Goal: Information Seeking & Learning: Learn about a topic

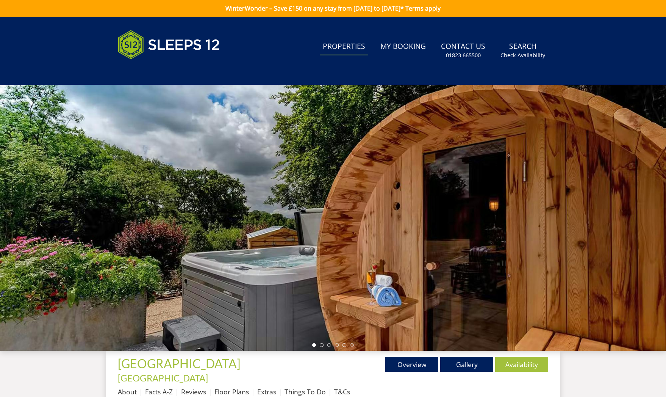
click at [359, 50] on link "Properties" at bounding box center [344, 46] width 49 height 17
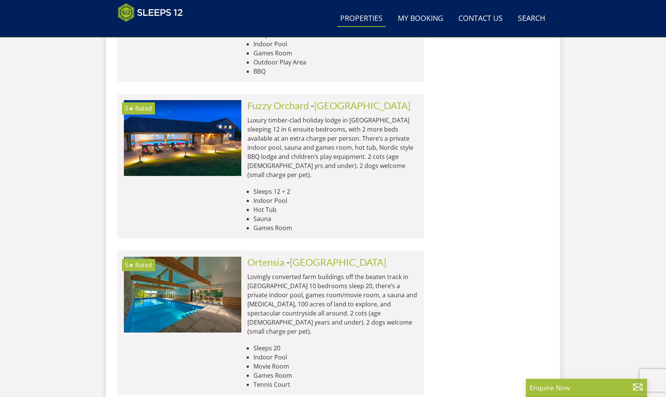
scroll to position [3145, 0]
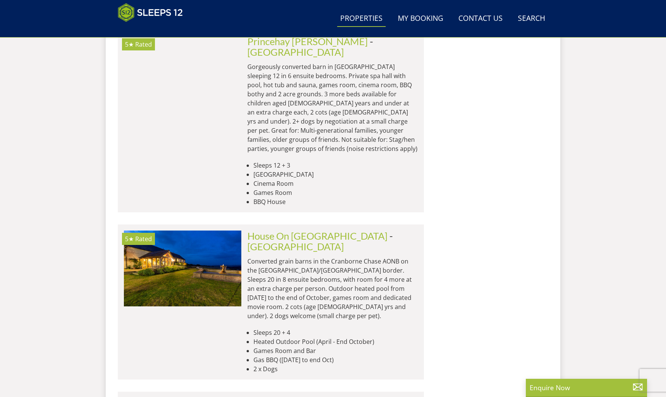
scroll to position [6230, 0]
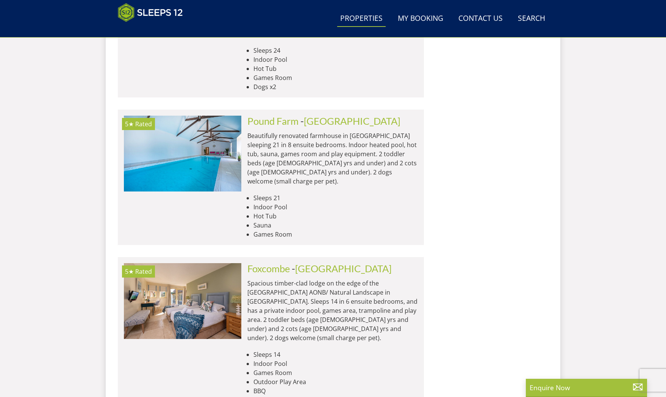
scroll to position [9233, 0]
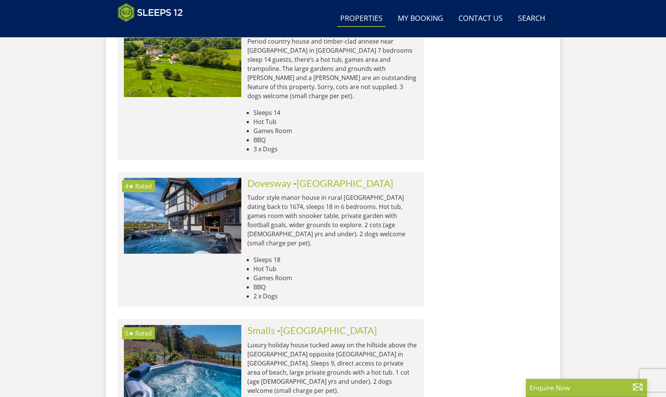
scroll to position [10320, 0]
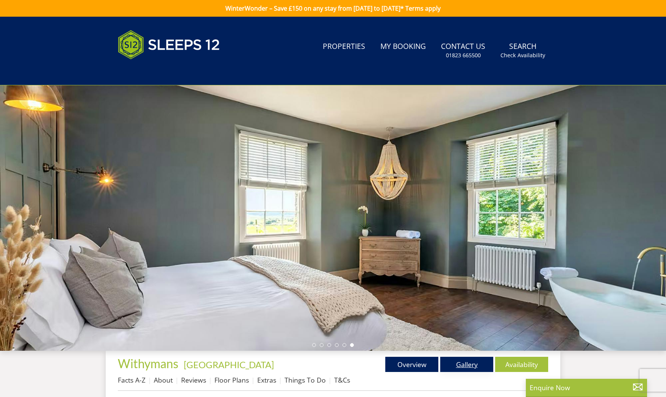
click at [474, 366] on link "Gallery" at bounding box center [467, 364] width 53 height 15
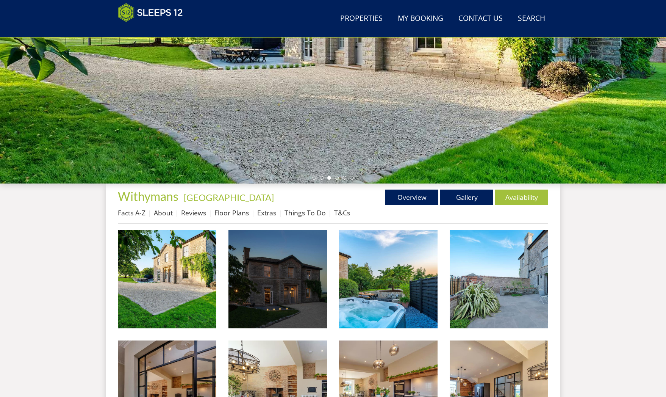
scroll to position [137, 0]
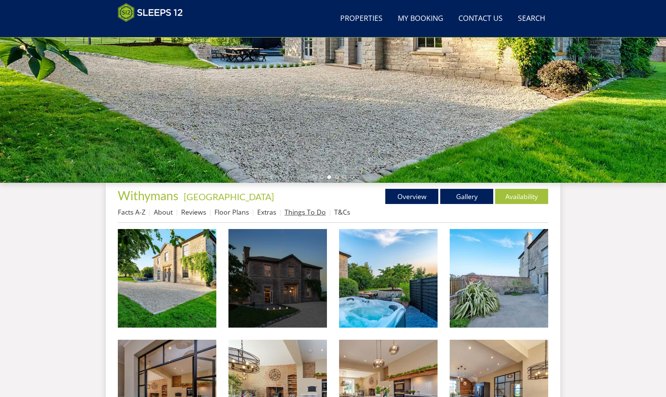
click at [309, 212] on link "Things To Do" at bounding box center [305, 211] width 41 height 9
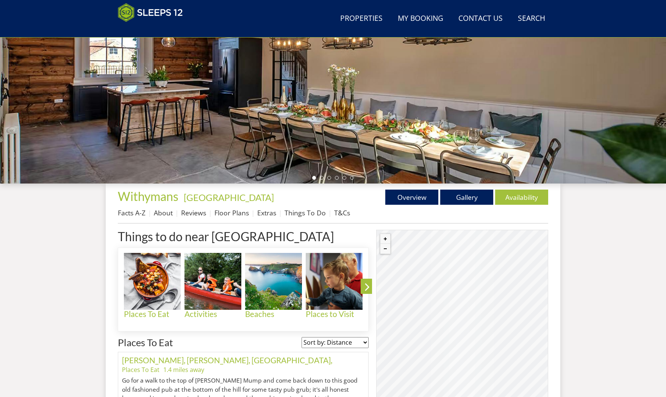
scroll to position [136, 0]
click at [304, 213] on link "Things To Do" at bounding box center [305, 212] width 41 height 9
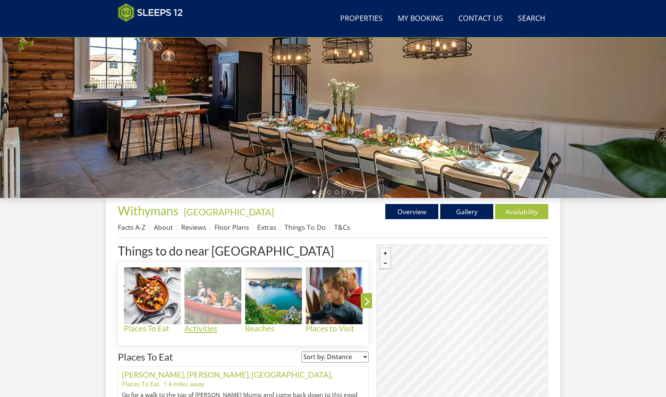
scroll to position [125, 0]
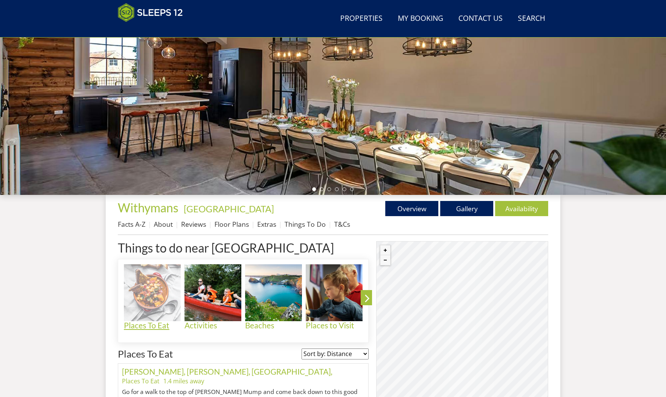
click at [147, 325] on h4 "Places To Eat" at bounding box center [152, 325] width 57 height 9
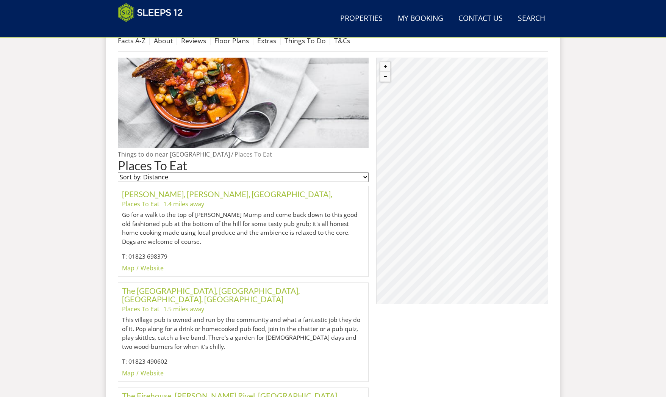
scroll to position [309, 0]
click at [152, 269] on link "Website" at bounding box center [152, 267] width 23 height 8
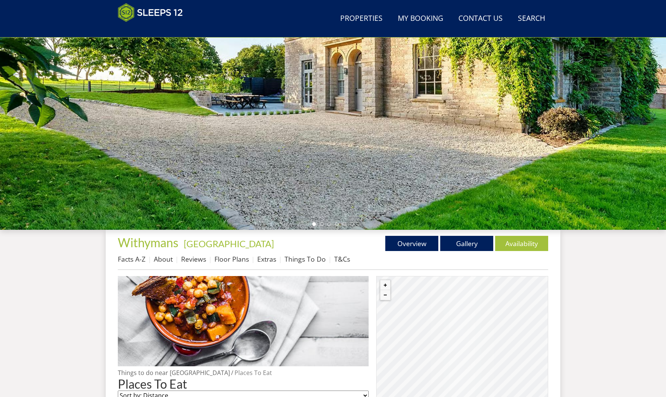
scroll to position [92, 0]
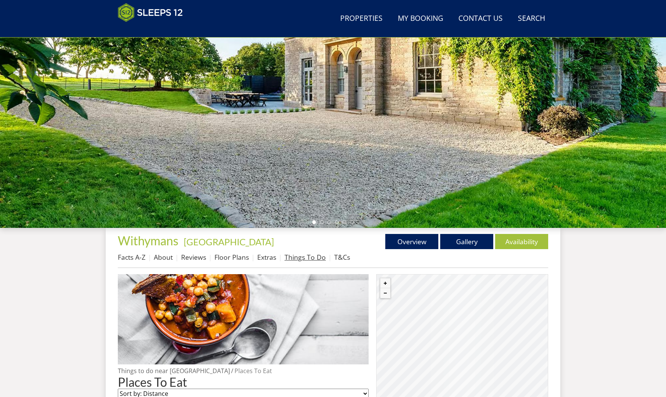
click at [311, 259] on link "Things To Do" at bounding box center [305, 256] width 41 height 9
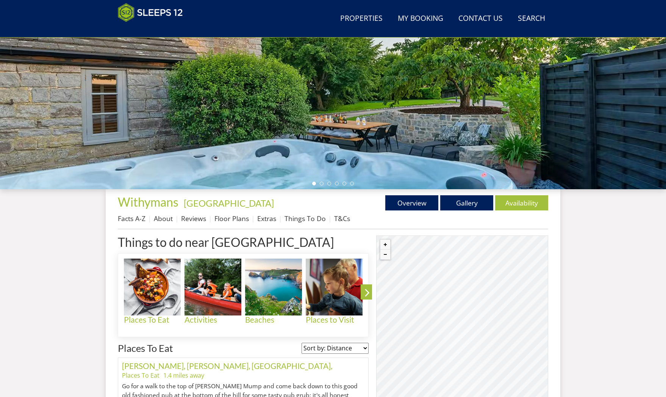
scroll to position [165, 0]
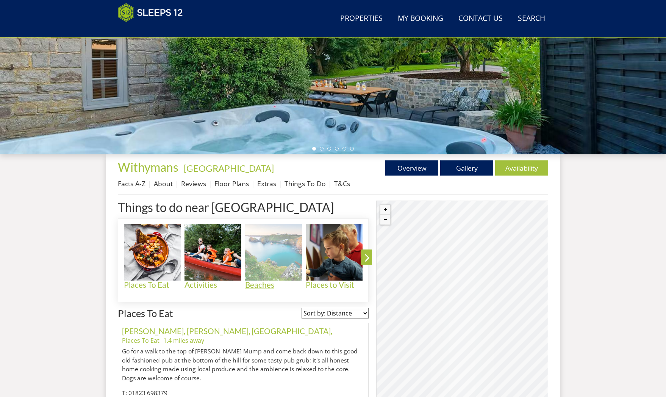
click at [270, 283] on h4 "Beaches" at bounding box center [273, 285] width 57 height 9
